Goal: Download file/media

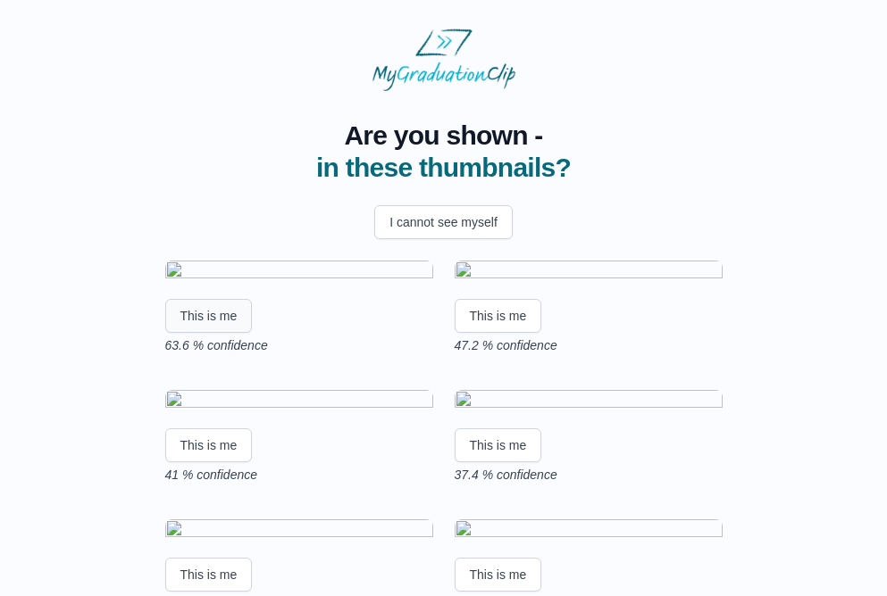
click at [214, 333] on button "This is me" at bounding box center [208, 316] width 87 height 34
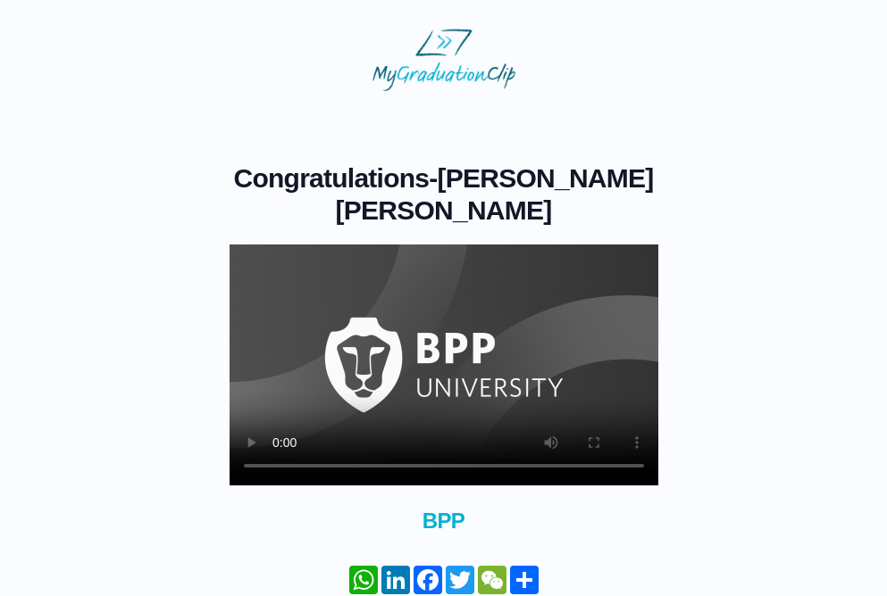
click at [254, 271] on video at bounding box center [443, 365] width 429 height 241
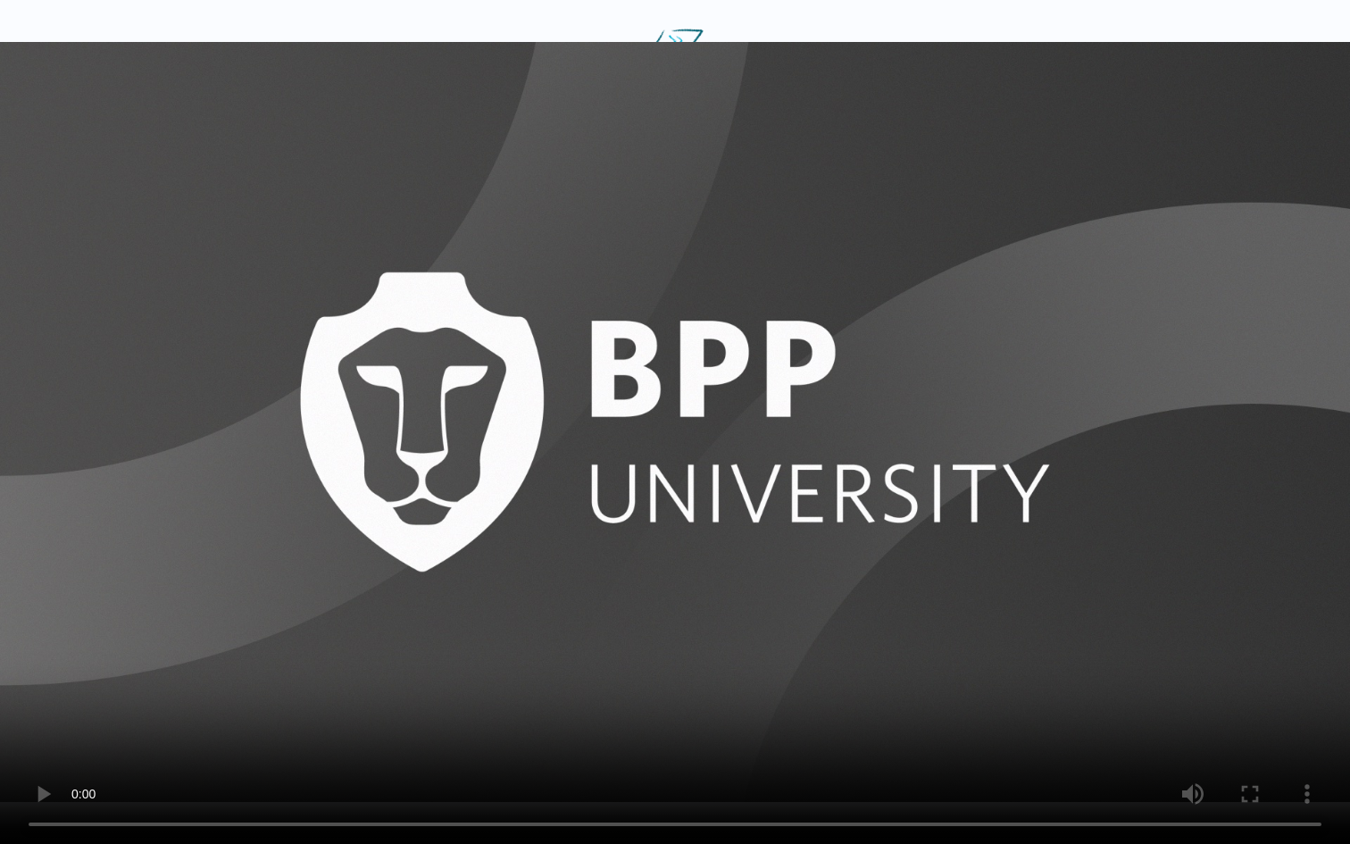
click at [666, 596] on video at bounding box center [675, 422] width 1350 height 844
click at [677, 596] on video at bounding box center [675, 422] width 1350 height 844
click at [830, 596] on video at bounding box center [675, 422] width 1350 height 844
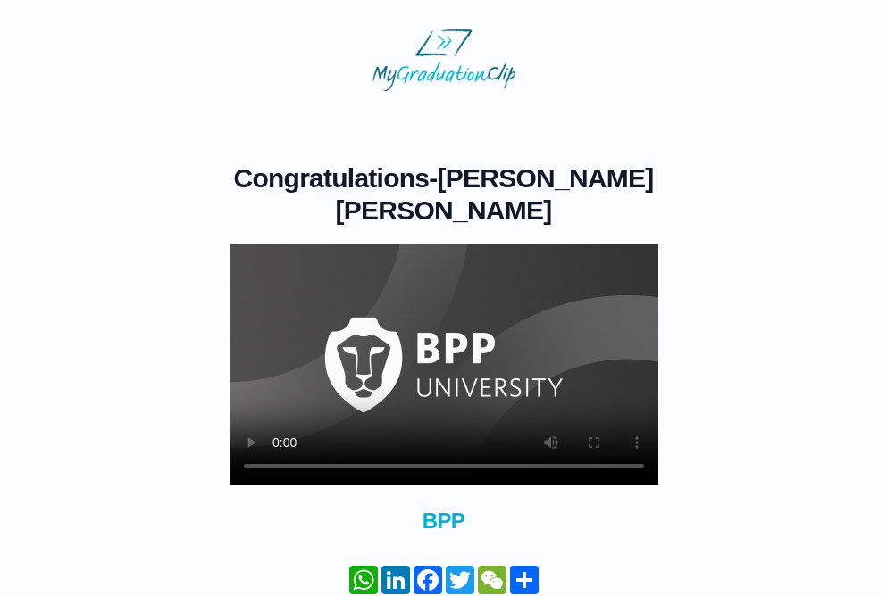
click at [287, 266] on video at bounding box center [443, 365] width 429 height 241
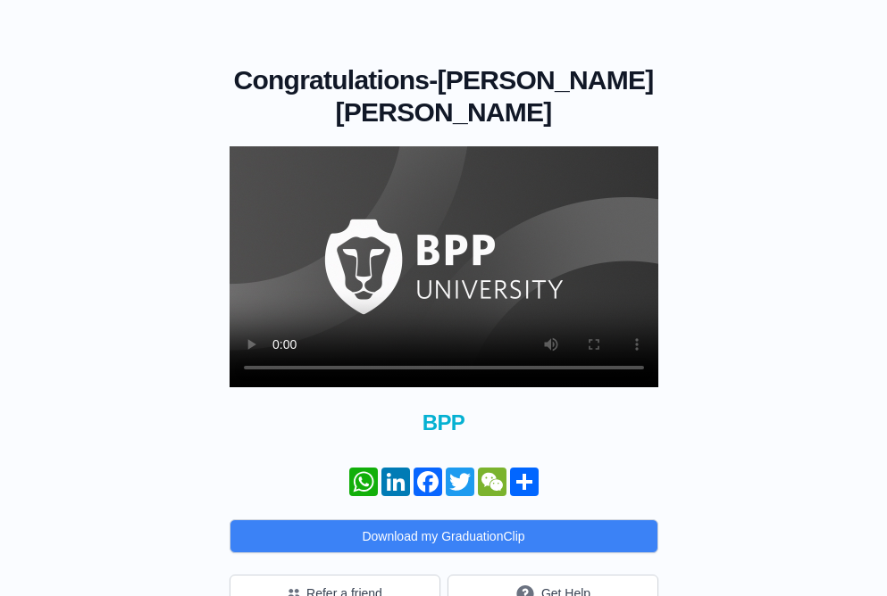
scroll to position [108, 0]
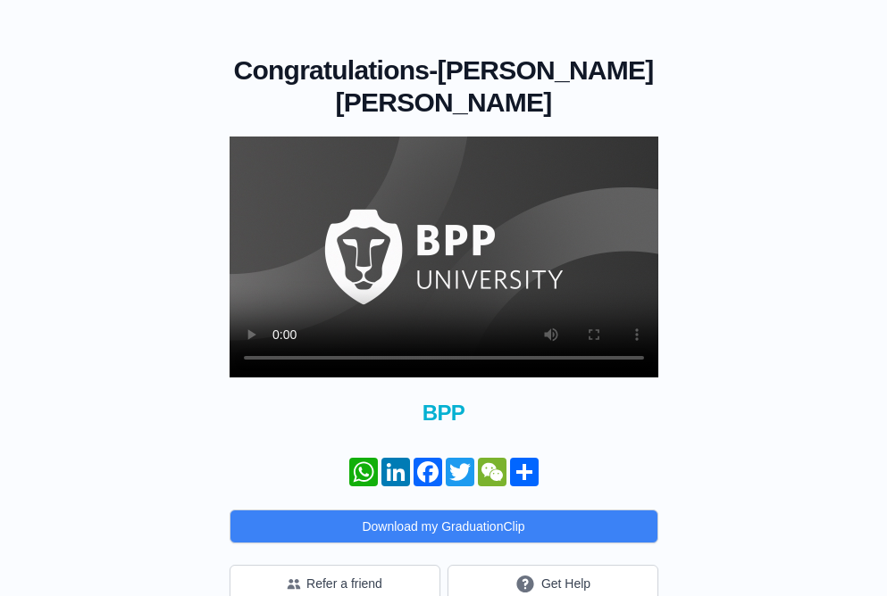
click at [420, 300] on video at bounding box center [443, 257] width 429 height 241
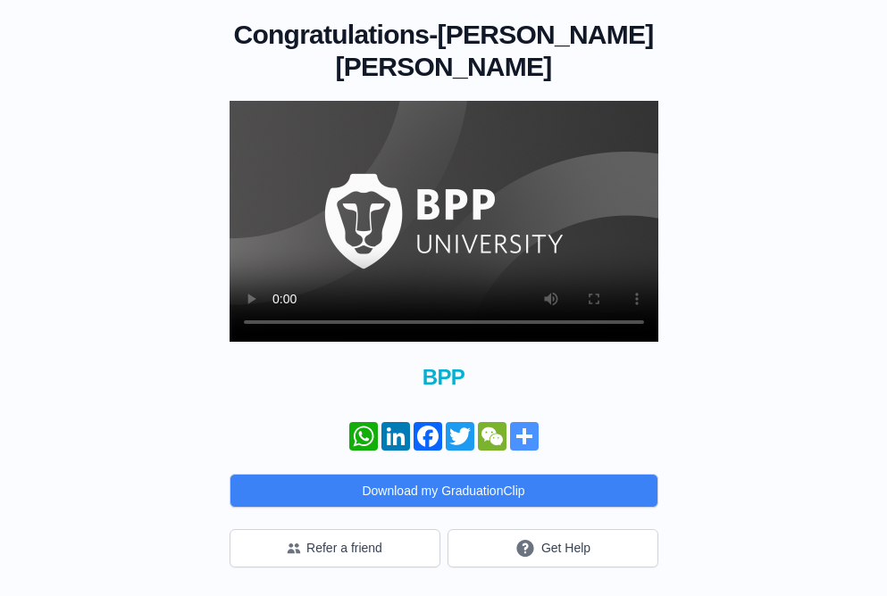
scroll to position [144, 0]
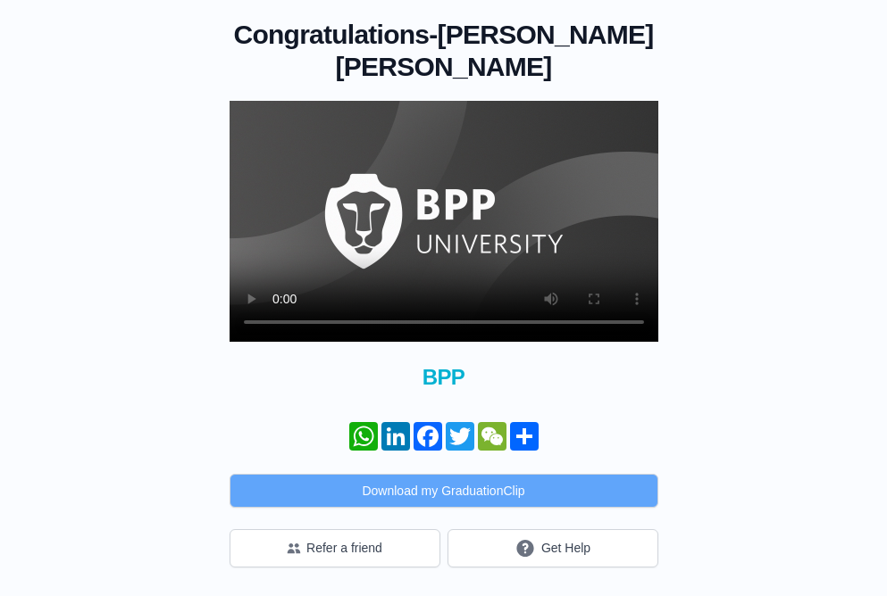
click at [453, 490] on button "Download my GraduationClip" at bounding box center [443, 491] width 429 height 34
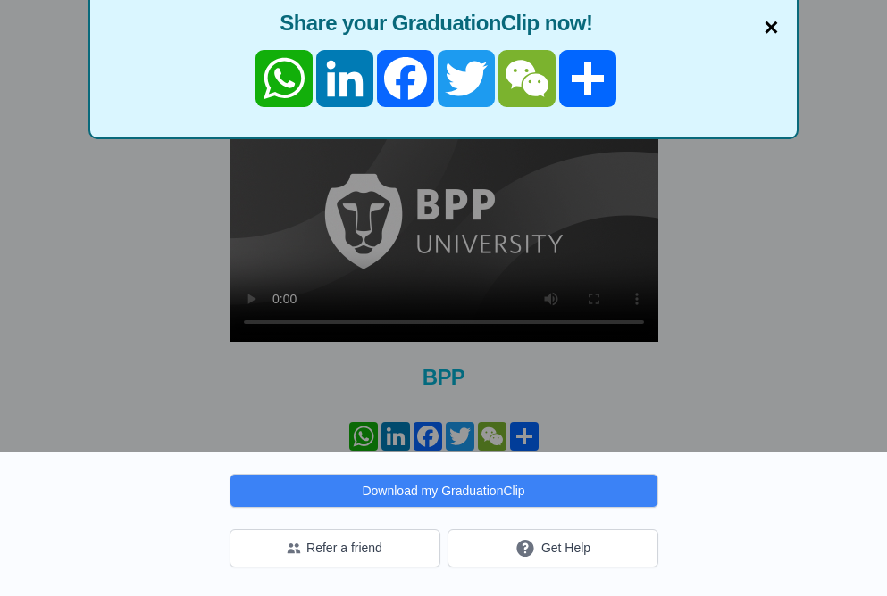
click at [769, 26] on span "×" at bounding box center [770, 27] width 14 height 37
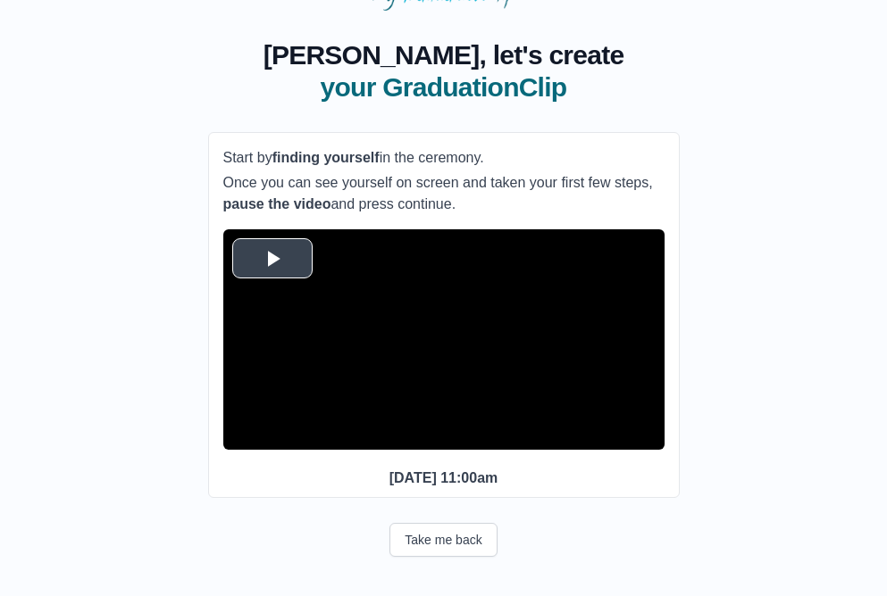
scroll to position [114, 0]
